Goal: Task Accomplishment & Management: Use online tool/utility

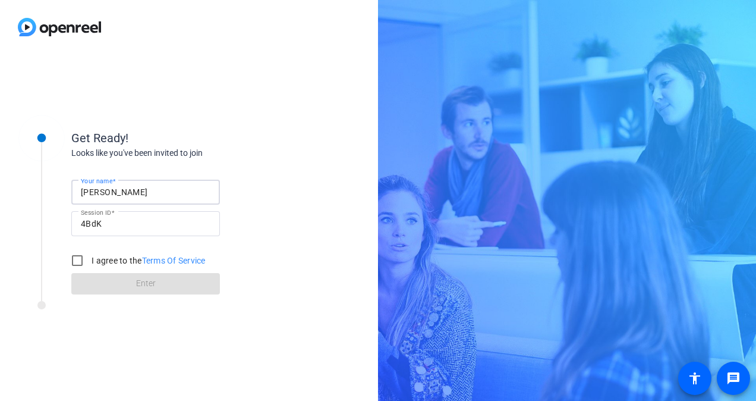
drag, startPoint x: 152, startPoint y: 195, endPoint x: 52, endPoint y: 194, distance: 99.9
click at [52, 194] on div "Get Ready! Looks like you've been invited to join Your name [PERSON_NAME] Sessi…" at bounding box center [160, 204] width 297 height 193
type input "[PERSON_NAME]"
click at [211, 115] on div "Get Ready! Looks like you've been invited to join Your name [PERSON_NAME] Sessi…" at bounding box center [190, 201] width 238 height 186
click at [79, 260] on input "I agree to the Terms Of Service" at bounding box center [77, 260] width 24 height 24
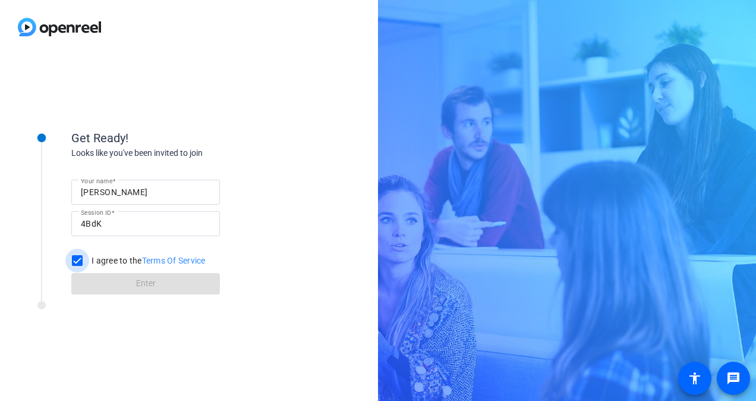
checkbox input "true"
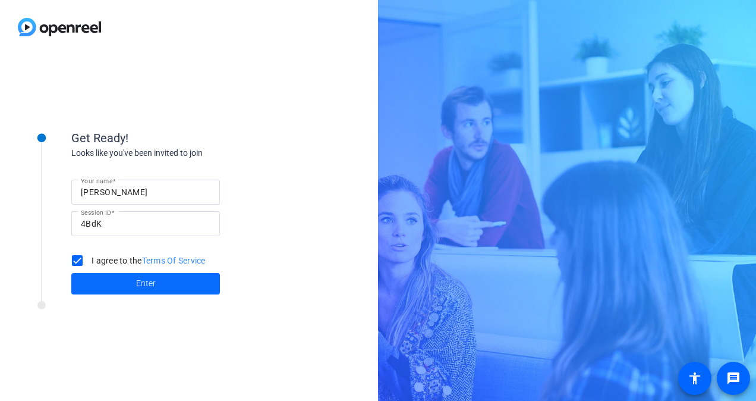
click at [149, 285] on span "Enter" at bounding box center [146, 283] width 20 height 12
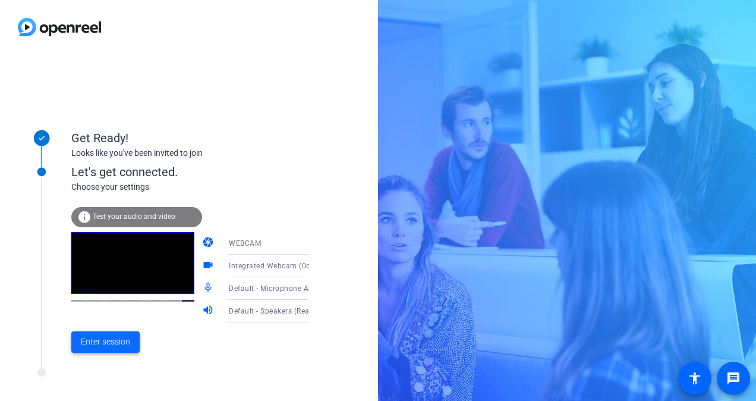
click at [101, 341] on span "Enter session" at bounding box center [105, 341] width 49 height 12
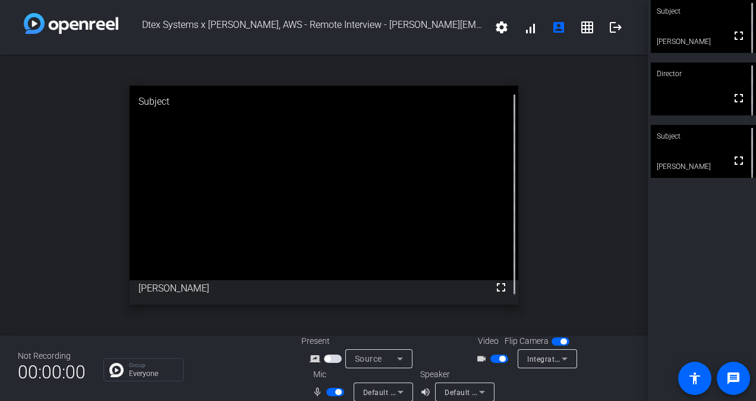
click at [330, 393] on span "button" at bounding box center [335, 392] width 18 height 8
click at [328, 388] on span "button" at bounding box center [335, 392] width 18 height 8
click at [330, 389] on span "button" at bounding box center [335, 392] width 18 height 8
click at [335, 391] on span "button" at bounding box center [335, 392] width 18 height 8
click at [328, 395] on span "button" at bounding box center [335, 392] width 18 height 8
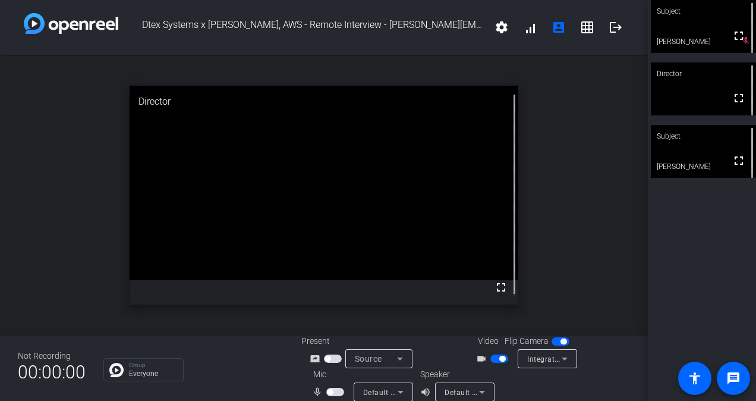
click at [334, 391] on span "button" at bounding box center [335, 392] width 18 height 8
click at [335, 391] on span "button" at bounding box center [338, 392] width 6 height 6
click at [332, 393] on span "button" at bounding box center [335, 392] width 18 height 8
click at [329, 391] on span "button" at bounding box center [335, 392] width 18 height 8
click at [332, 392] on span "button" at bounding box center [335, 392] width 18 height 8
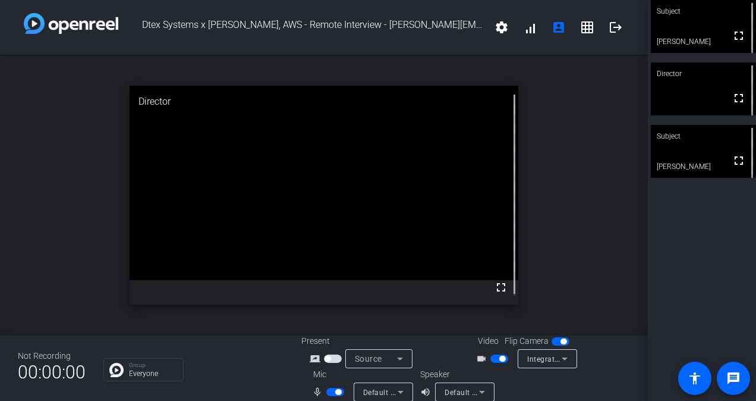
click at [335, 391] on span "button" at bounding box center [338, 392] width 6 height 6
click at [330, 394] on span "button" at bounding box center [335, 392] width 18 height 8
click at [335, 392] on span "button" at bounding box center [338, 392] width 6 height 6
click at [333, 391] on span "button" at bounding box center [335, 392] width 18 height 8
